Goal: Task Accomplishment & Management: Manage account settings

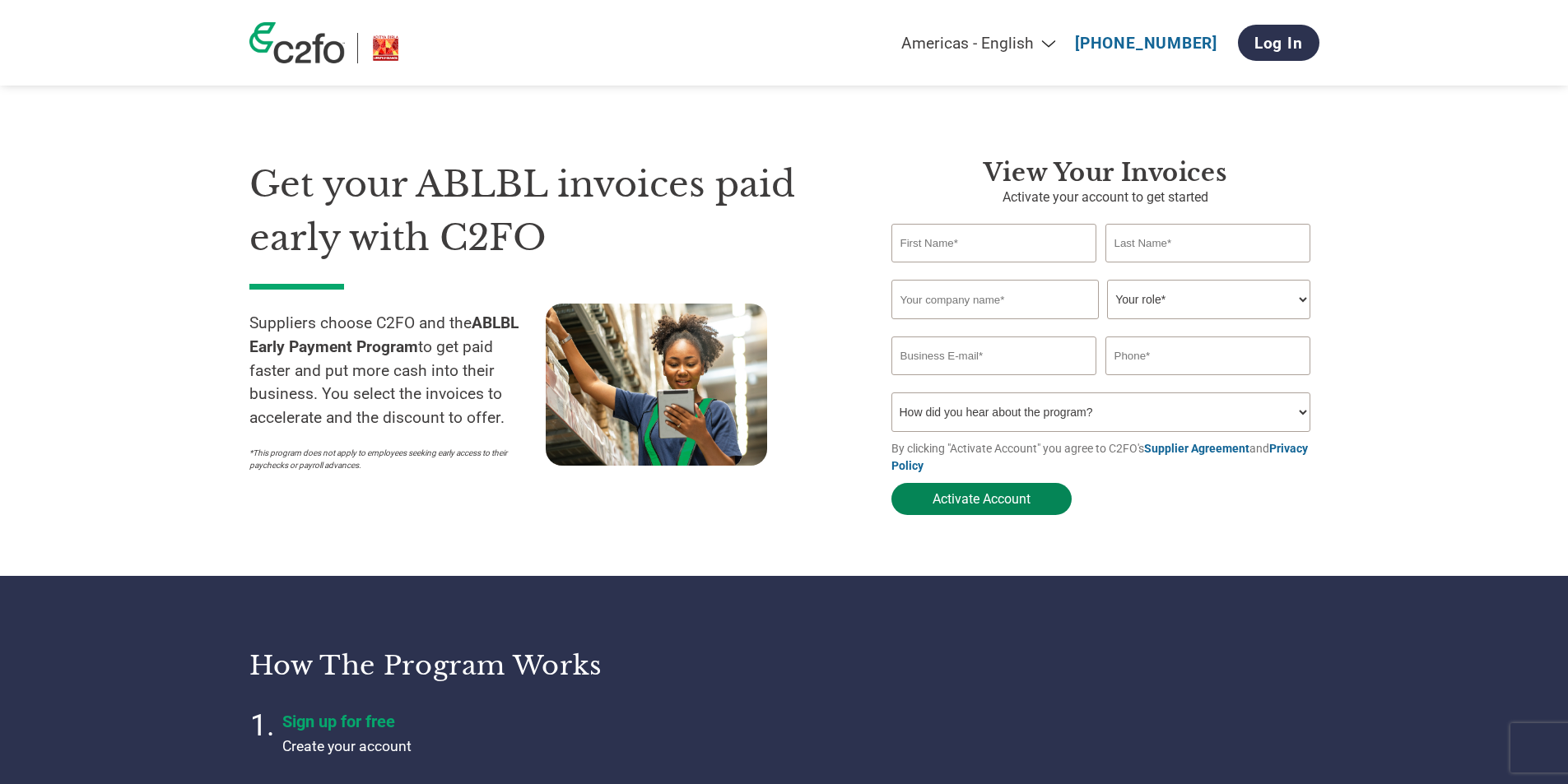
click at [994, 508] on button "Activate Account" at bounding box center [982, 498] width 181 height 32
click at [1360, 394] on section "Get your ABLBL invoices paid early with C2FO Suppliers choose C2FO and the ABLB…" at bounding box center [784, 321] width 1568 height 510
click at [1287, 47] on link "Log In" at bounding box center [1278, 42] width 81 height 36
